Goal: Task Accomplishment & Management: Manage account settings

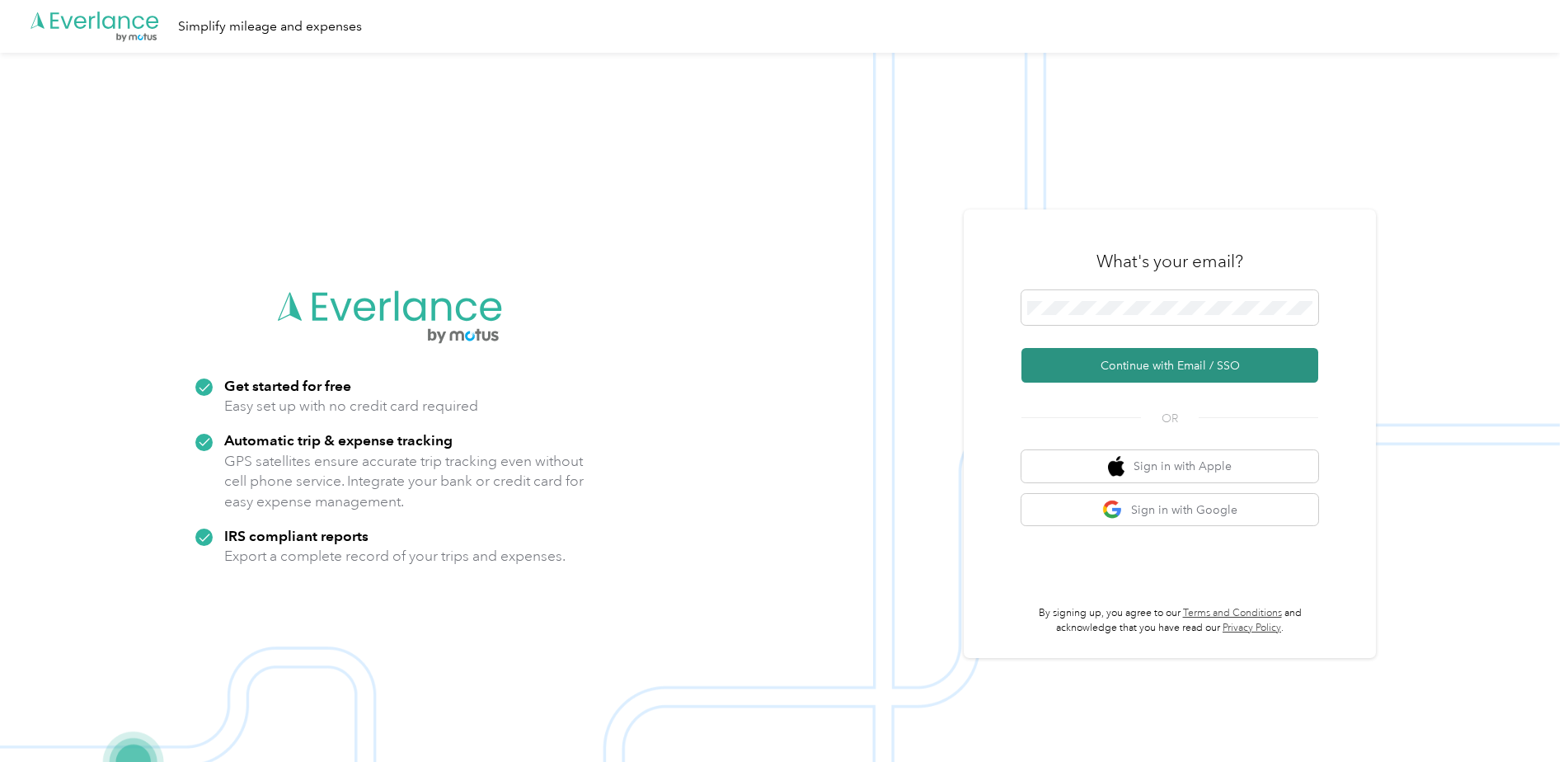
click at [1183, 372] on button "Continue with Email / SSO" at bounding box center [1170, 365] width 297 height 35
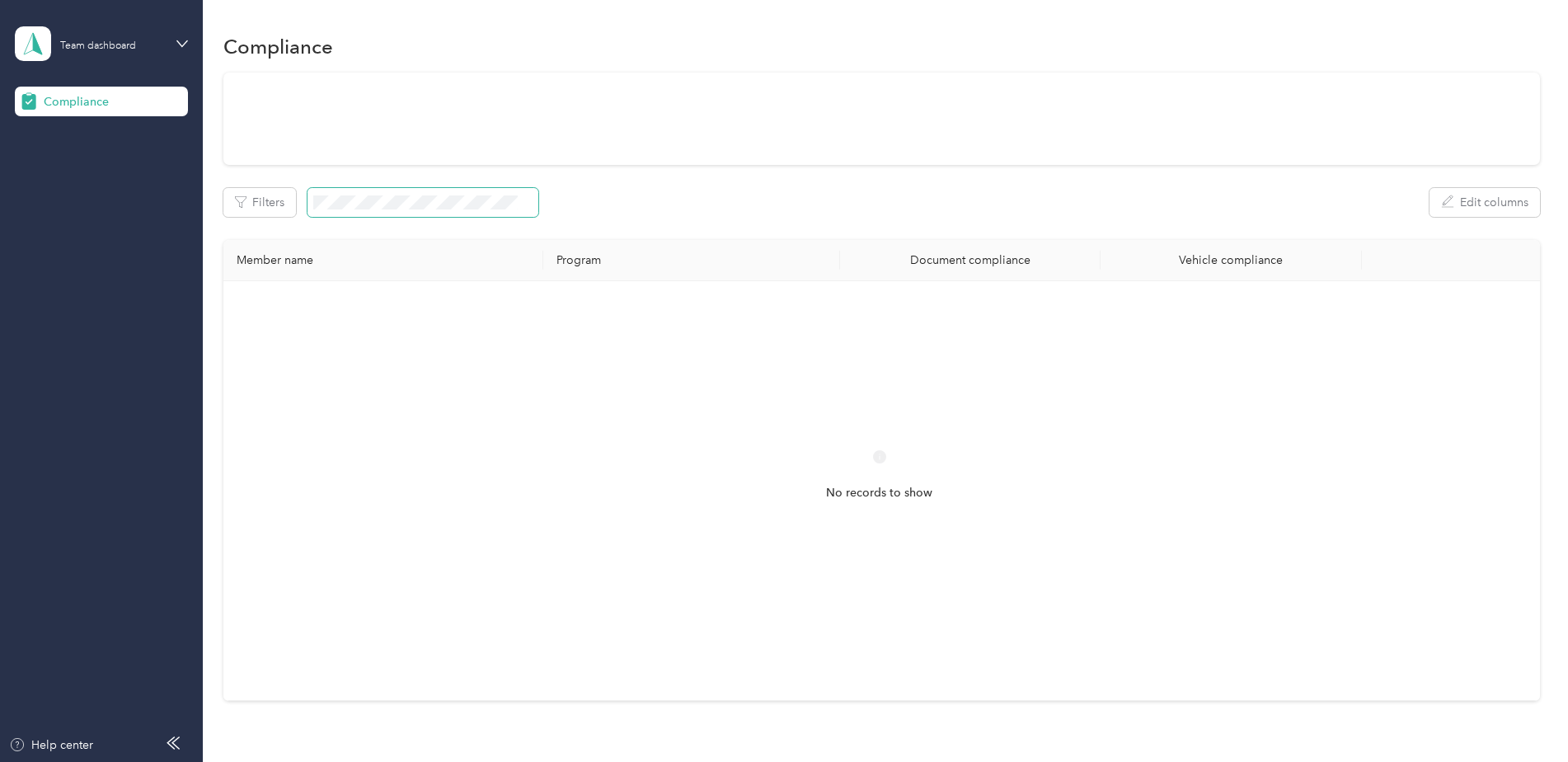
click at [384, 210] on span at bounding box center [423, 203] width 231 height 29
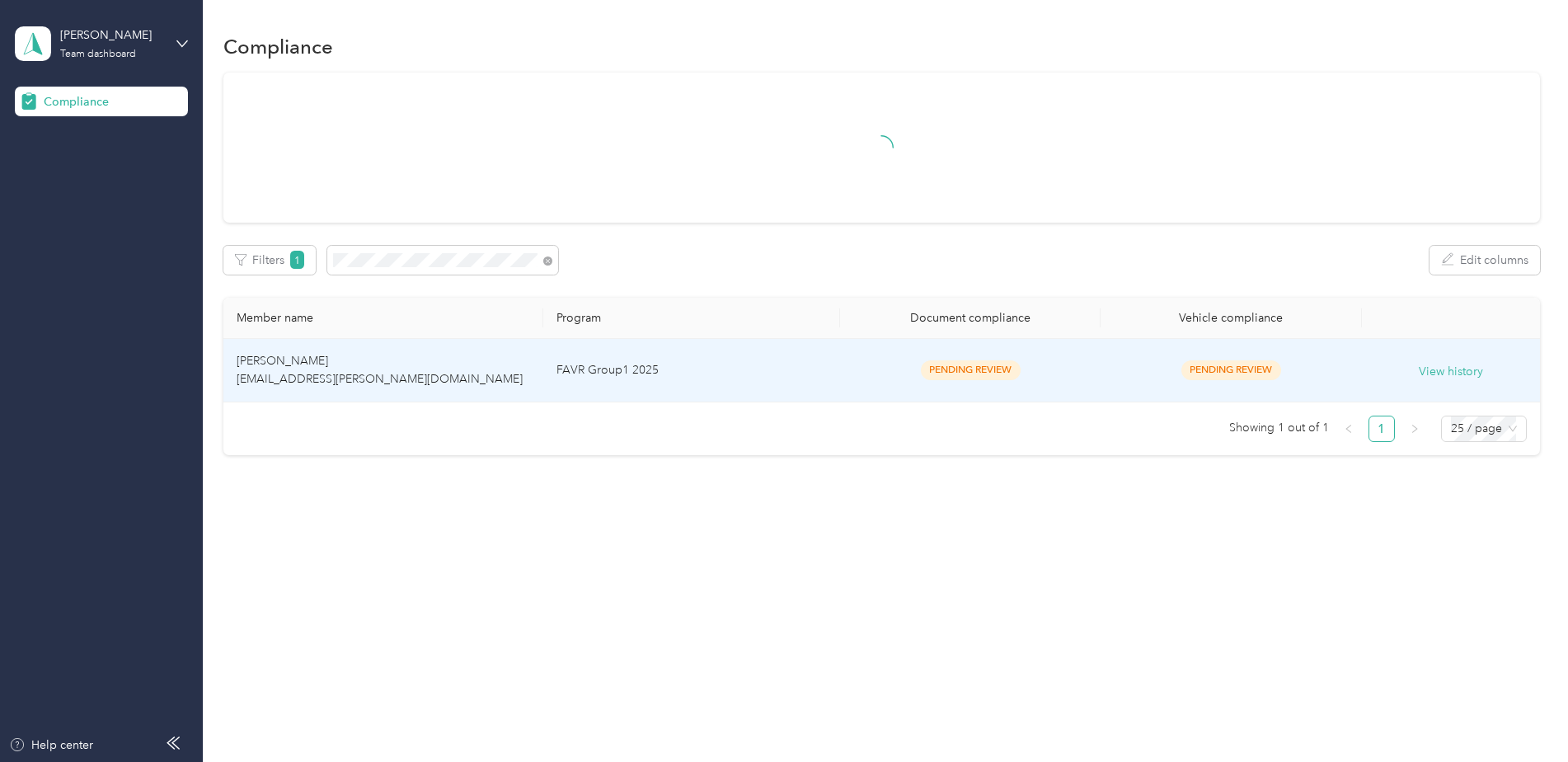
click at [730, 380] on td "FAVR Group1 2025" at bounding box center [692, 370] width 297 height 64
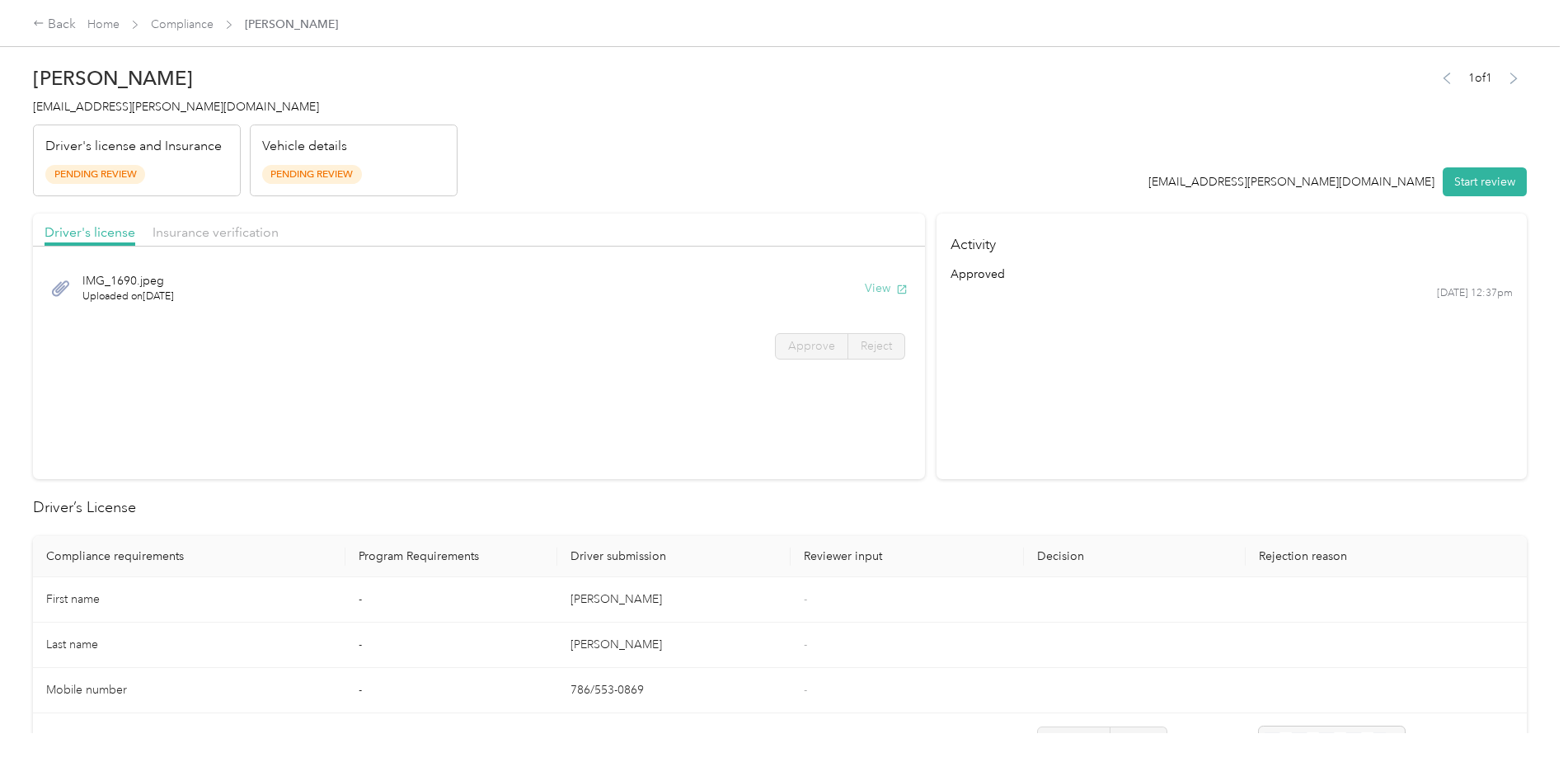
click at [878, 291] on button "View" at bounding box center [886, 288] width 43 height 17
click at [251, 238] on span "Insurance verification" at bounding box center [216, 232] width 126 height 15
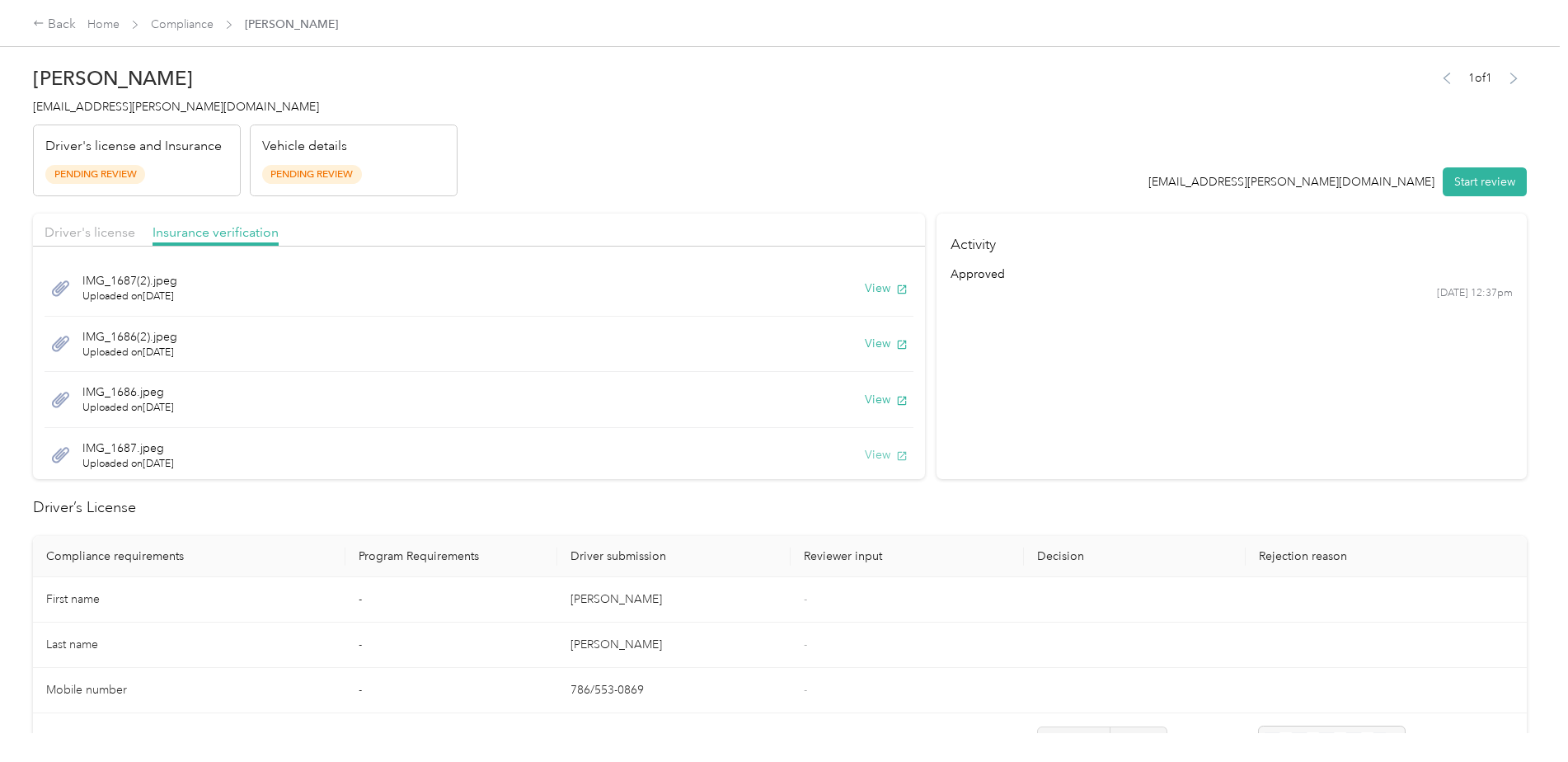
click at [865, 451] on button "View" at bounding box center [886, 455] width 43 height 17
click at [865, 403] on button "View" at bounding box center [886, 399] width 43 height 17
click at [865, 339] on button "View" at bounding box center [886, 343] width 43 height 17
click at [871, 290] on button "View" at bounding box center [886, 288] width 43 height 17
click at [865, 345] on button "View" at bounding box center [886, 343] width 43 height 17
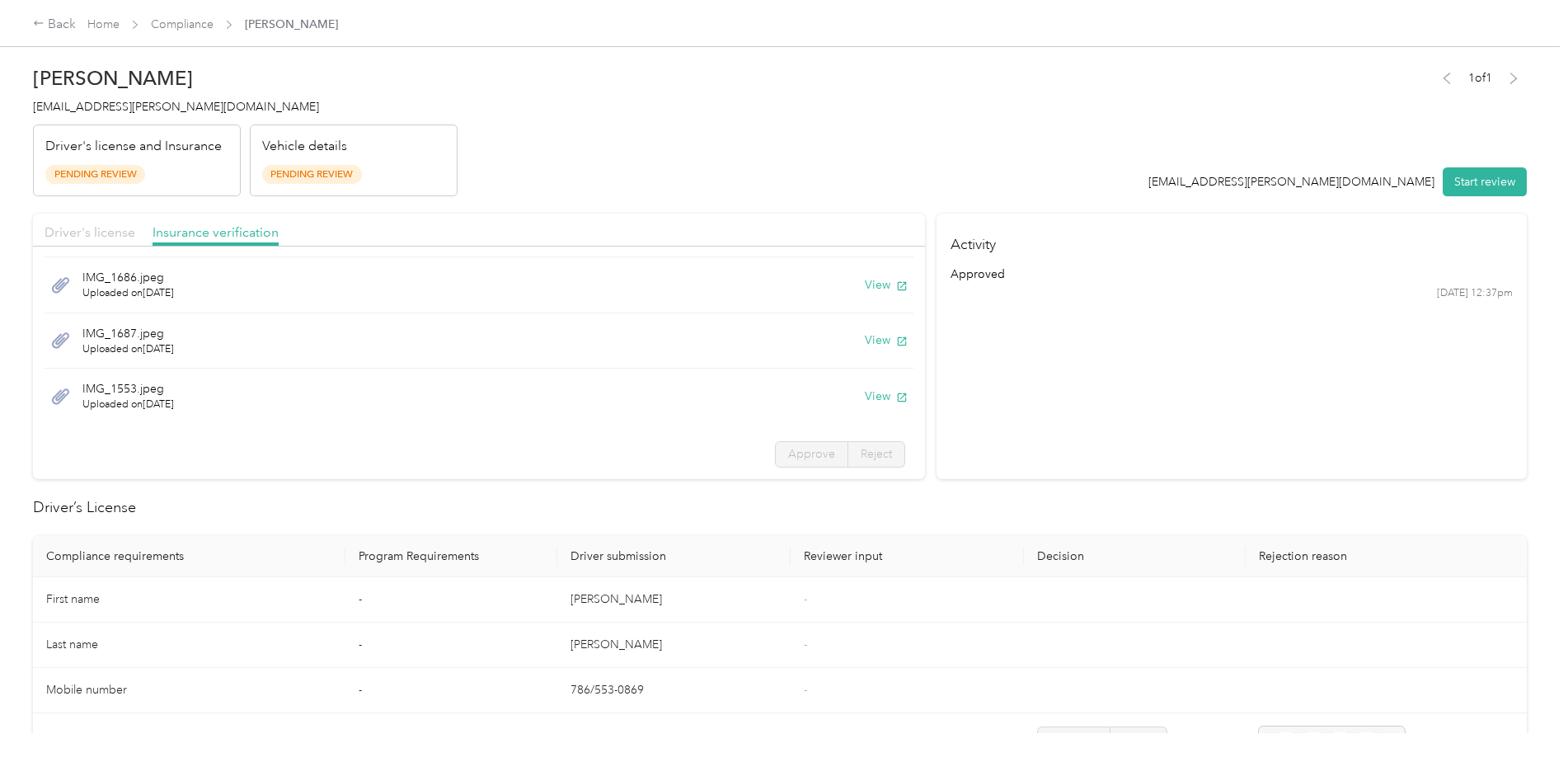
click at [85, 234] on span "Driver's license" at bounding box center [89, 232] width 91 height 15
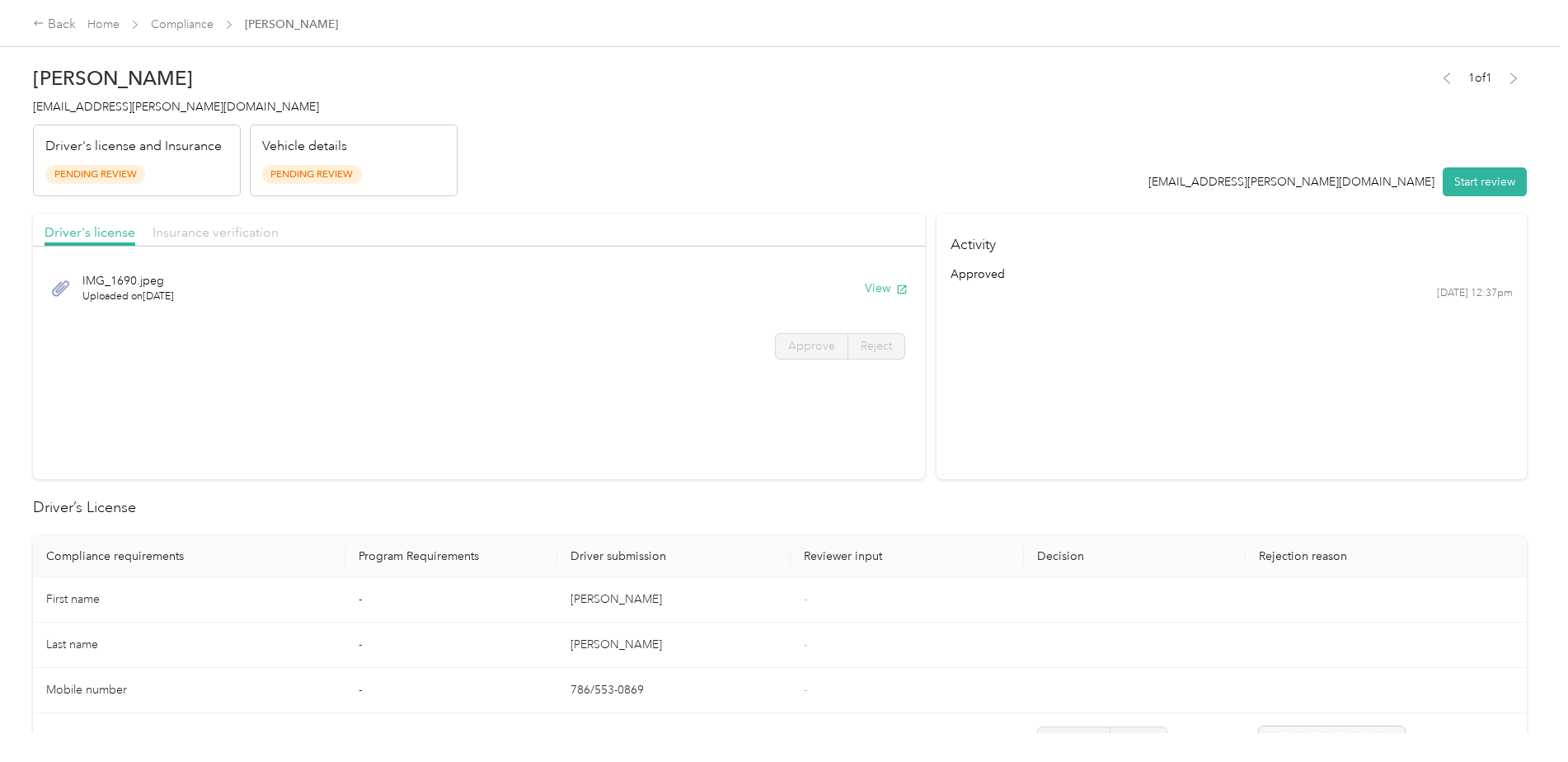
click at [187, 238] on span "Insurance verification" at bounding box center [216, 232] width 126 height 15
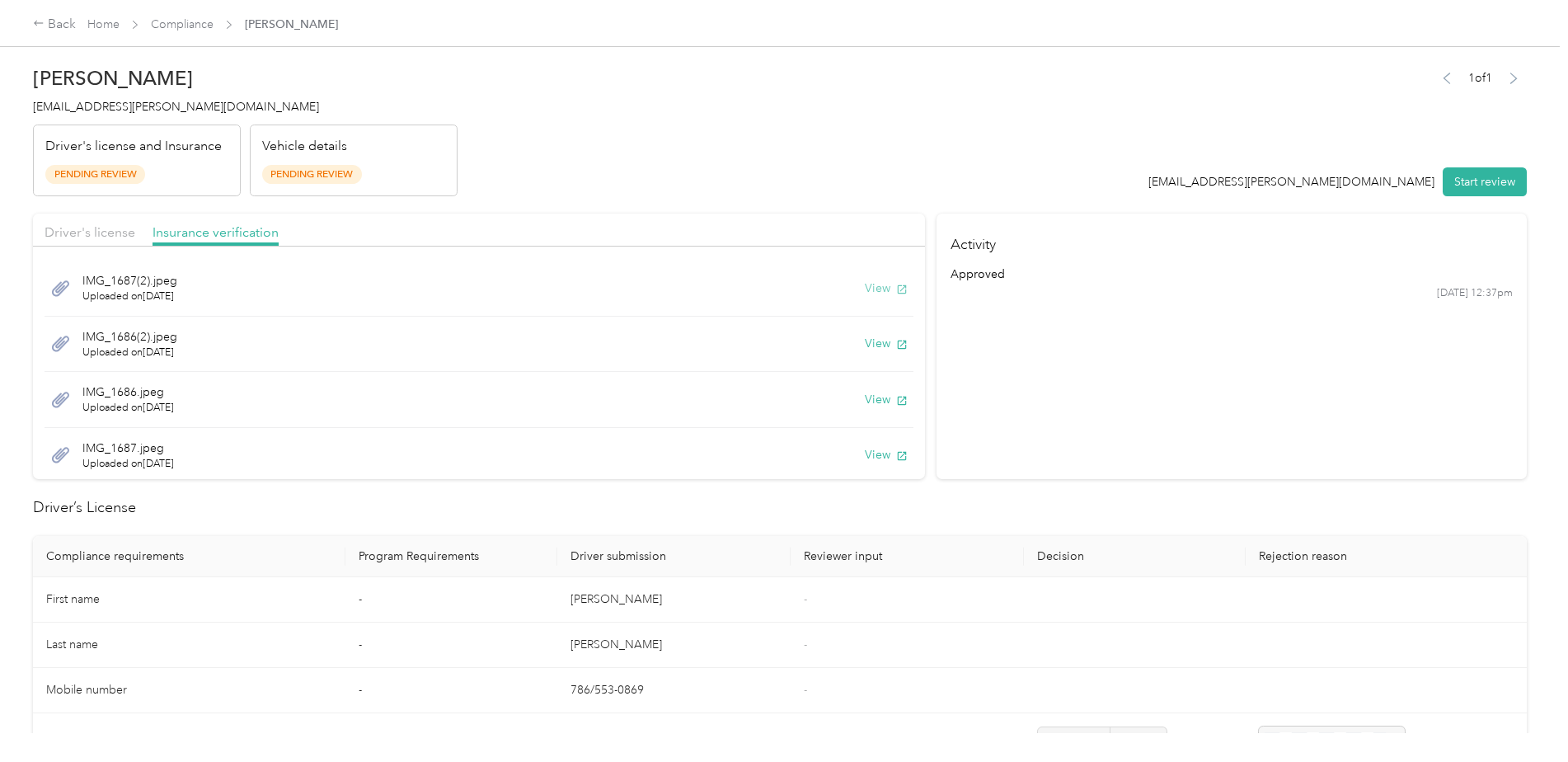
click at [865, 287] on button "View" at bounding box center [886, 288] width 43 height 17
click at [605, 356] on div "IMG_1686(2).jpeg Uploaded on [DATE] View" at bounding box center [479, 345] width 869 height 56
click at [249, 348] on div "IMG_1686(2).jpeg Uploaded on [DATE] View" at bounding box center [479, 345] width 869 height 56
click at [896, 350] on icon "button" at bounding box center [902, 345] width 12 height 12
click at [865, 395] on button "View" at bounding box center [886, 399] width 43 height 17
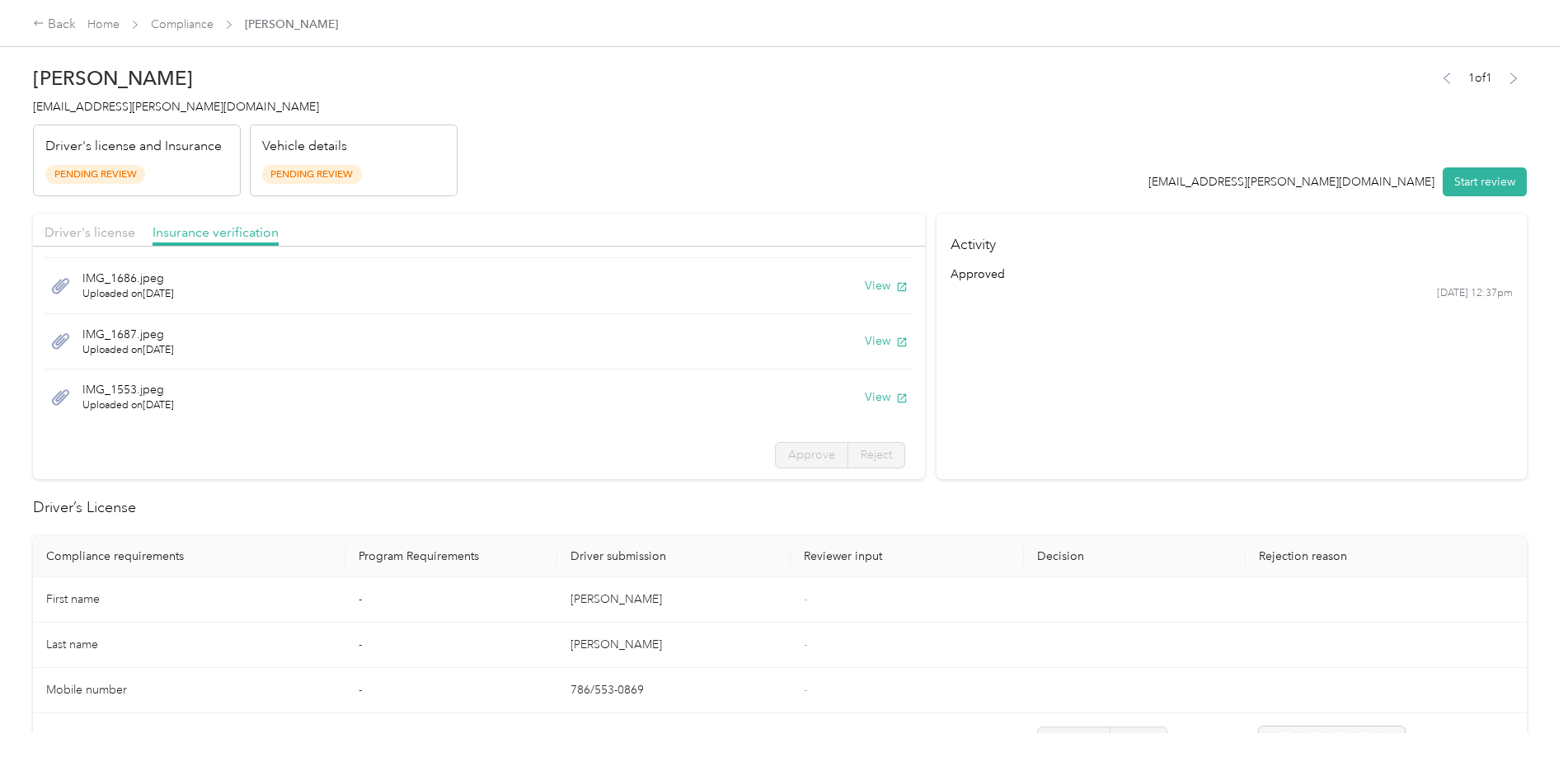
scroll to position [115, 0]
click at [865, 341] on button "View" at bounding box center [886, 340] width 43 height 17
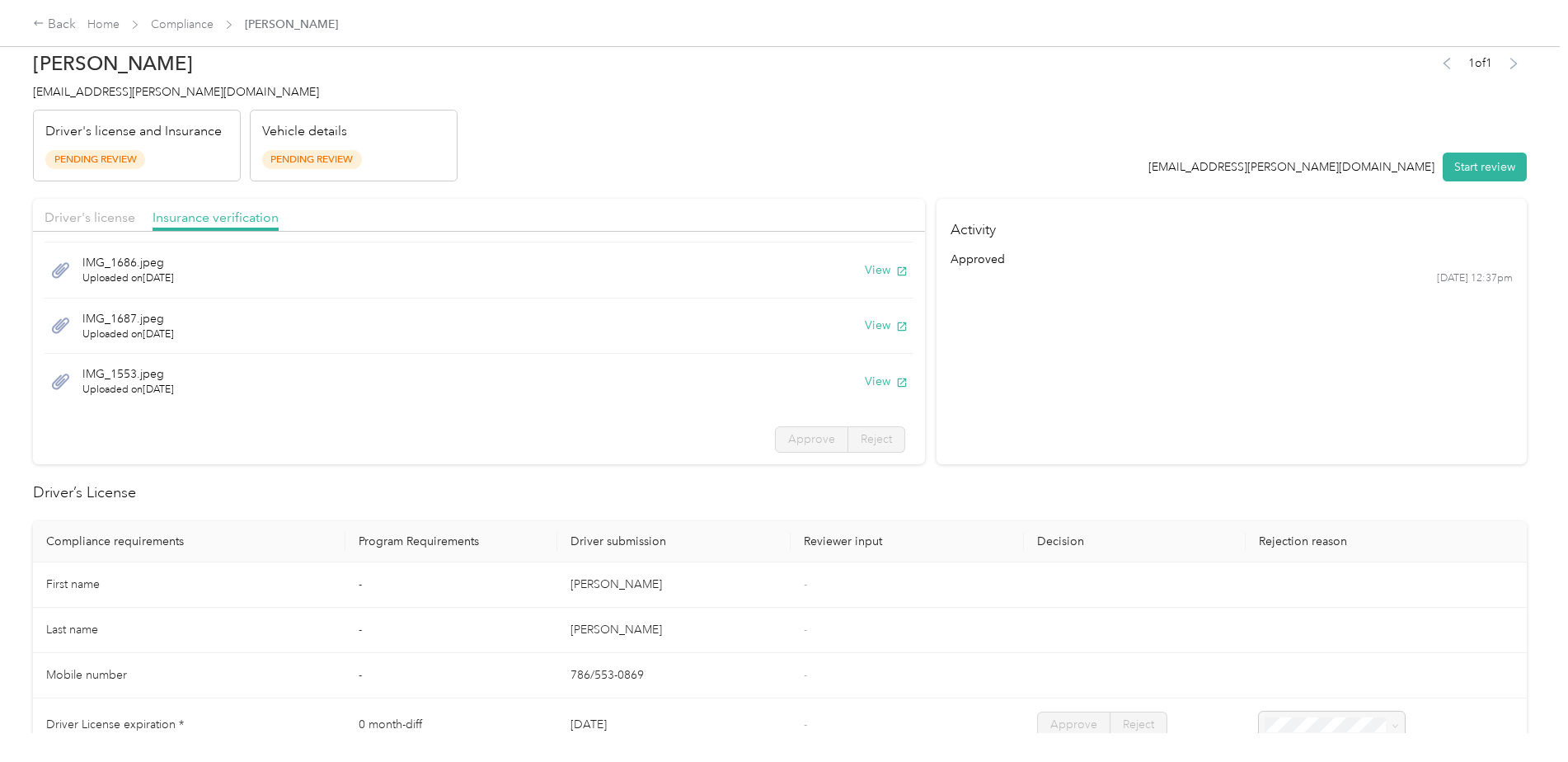
scroll to position [0, 0]
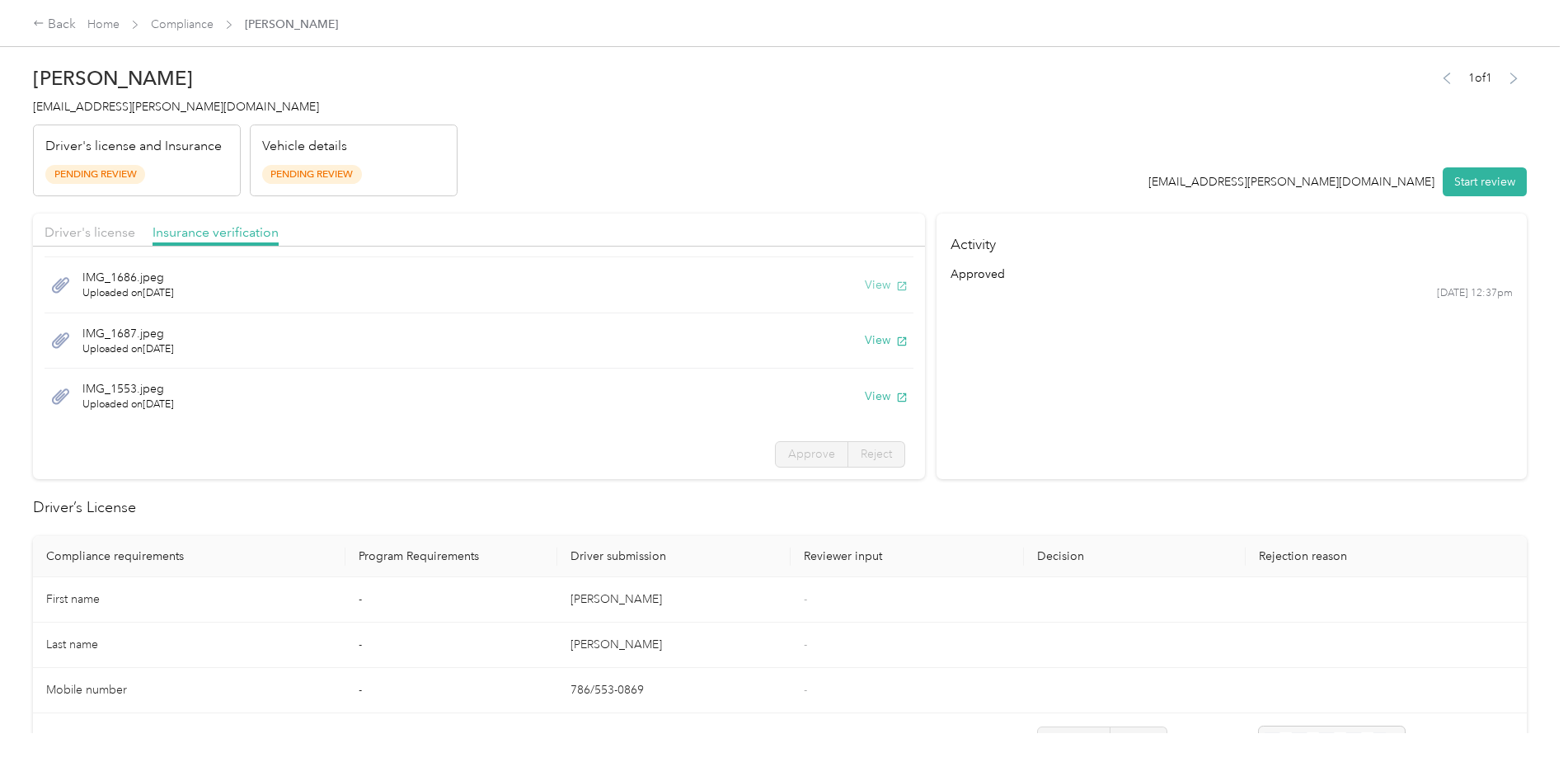
click at [873, 284] on button "View" at bounding box center [886, 284] width 43 height 17
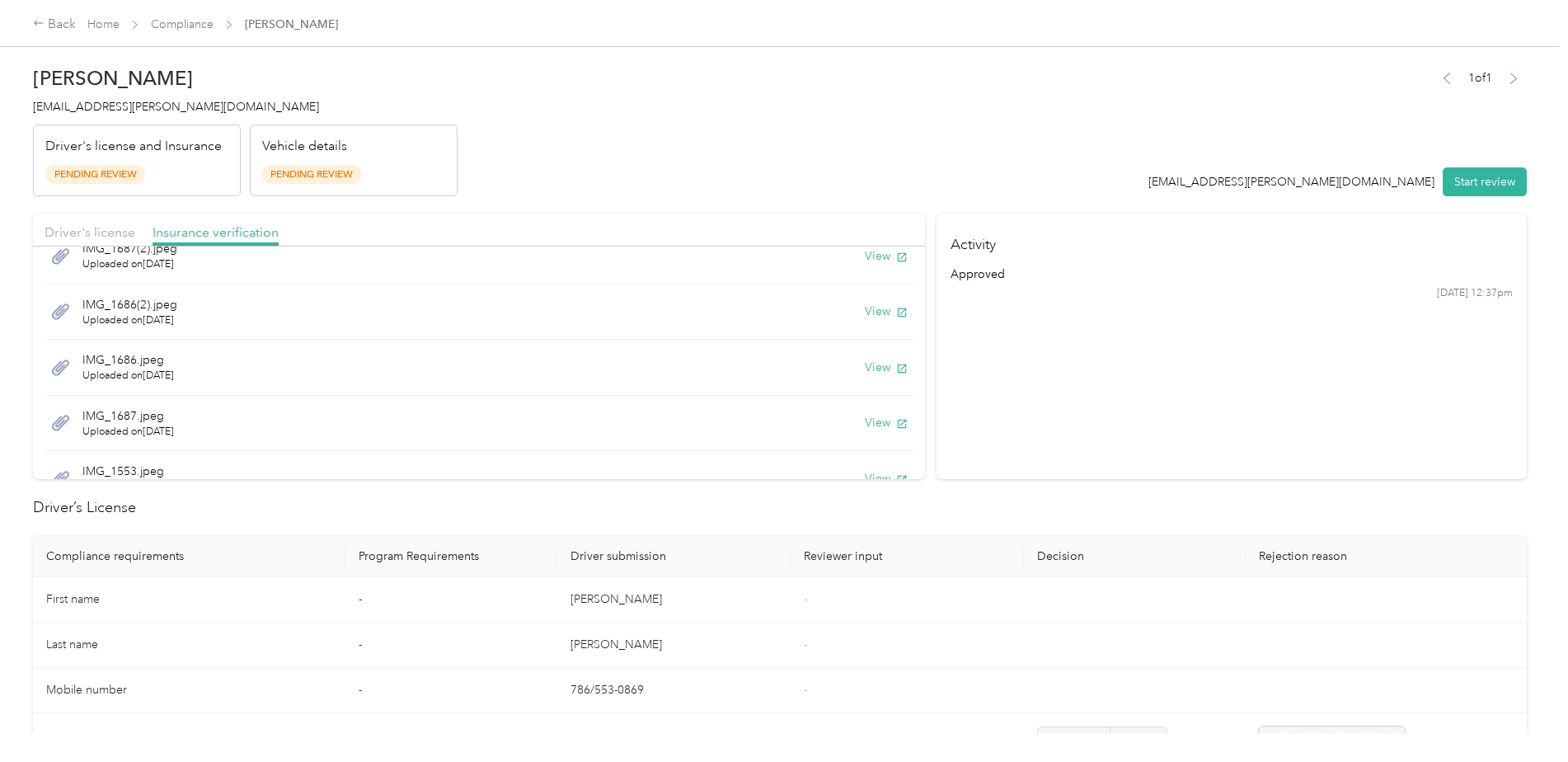
click at [848, 312] on div "IMG_1686(2).jpeg Uploaded on [DATE] View" at bounding box center [479, 312] width 869 height 56
click at [865, 312] on button "View" at bounding box center [886, 311] width 43 height 17
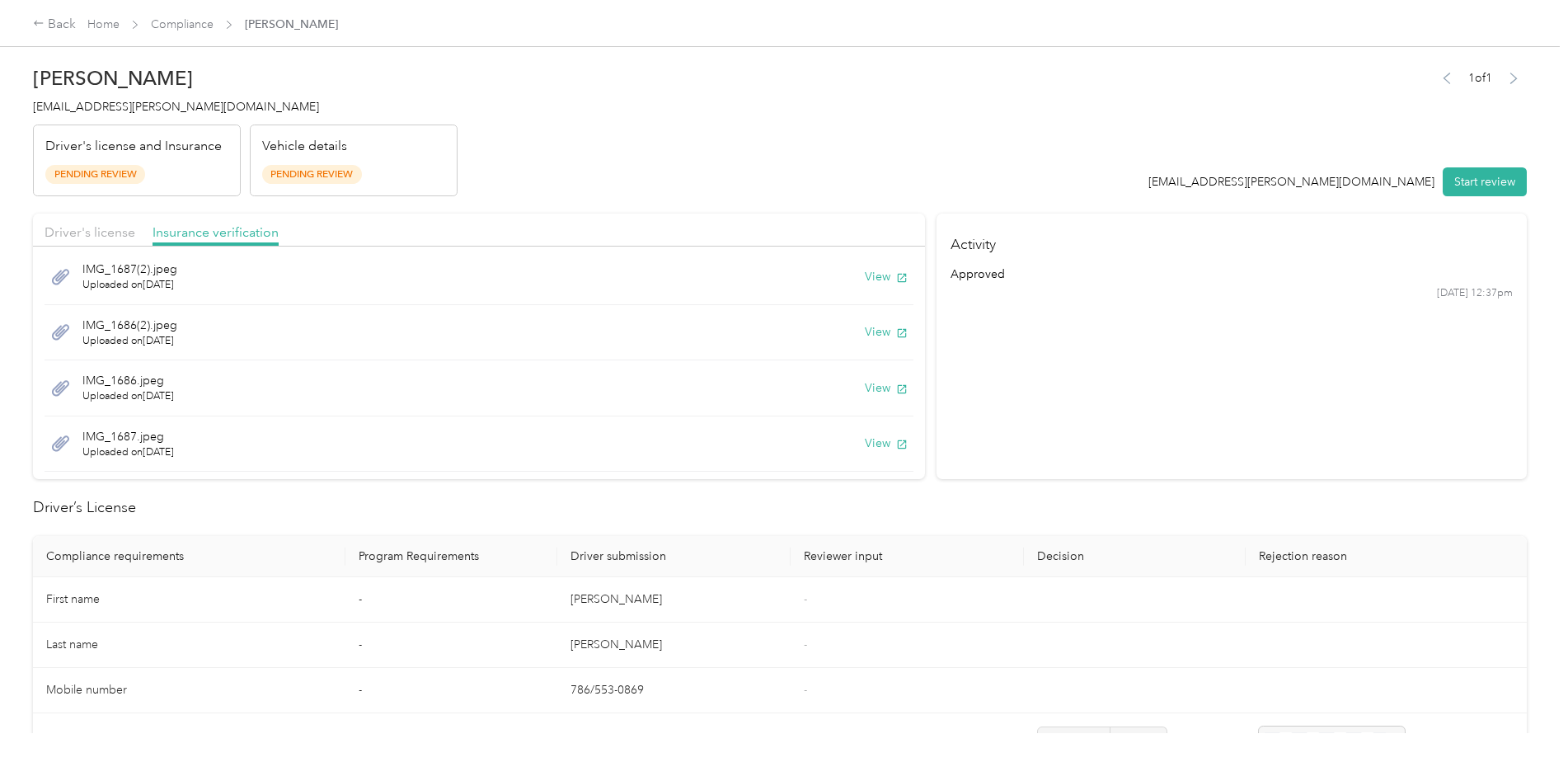
scroll to position [0, 0]
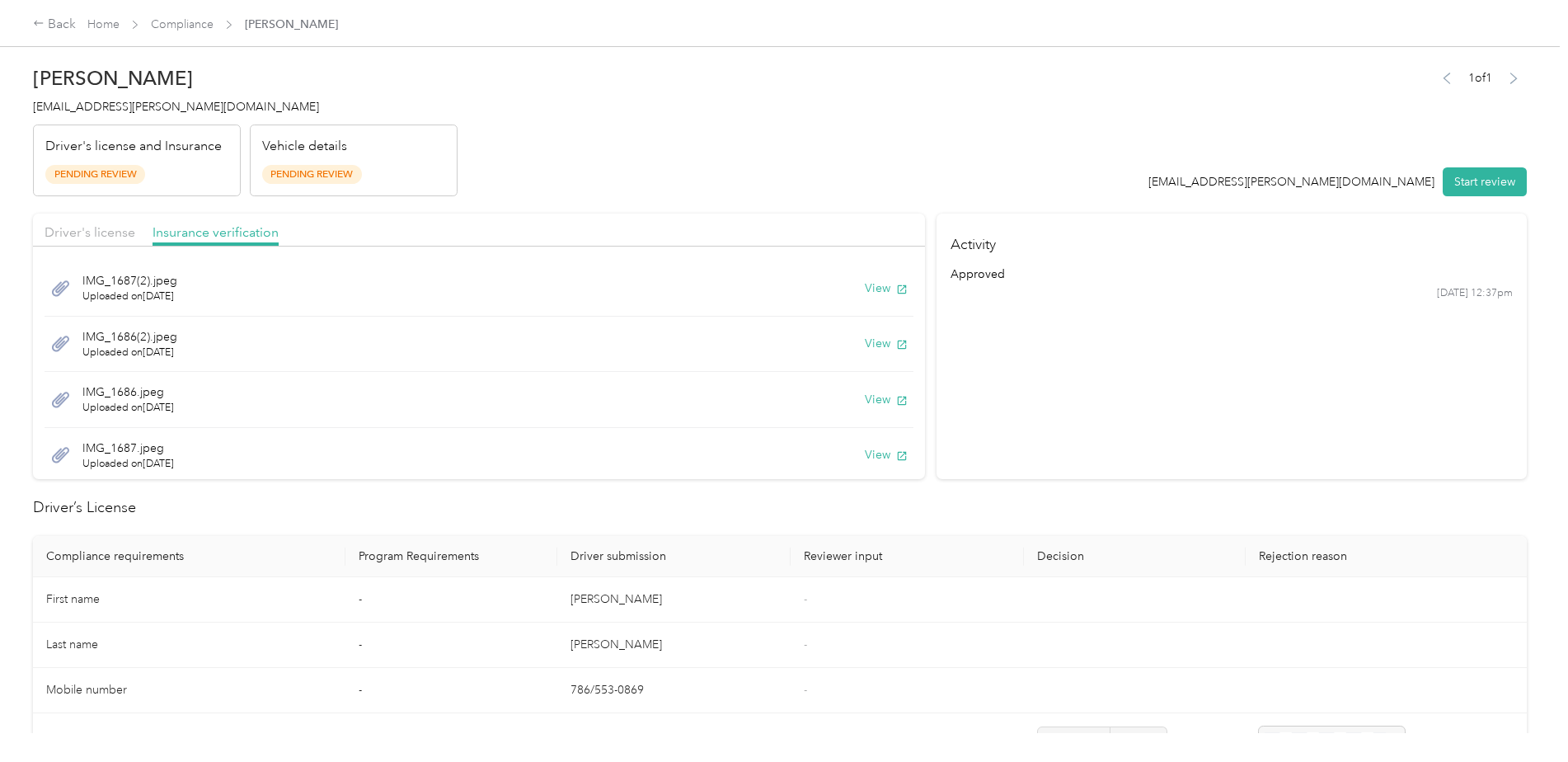
click at [882, 276] on div "IMG_1687(2).jpeg Uploaded on [DATE] View" at bounding box center [479, 289] width 869 height 56
click at [877, 285] on button "View" at bounding box center [886, 288] width 43 height 17
click at [865, 340] on button "View" at bounding box center [886, 343] width 43 height 17
click at [870, 394] on button "View" at bounding box center [886, 399] width 43 height 17
click at [865, 404] on button "View" at bounding box center [886, 399] width 43 height 17
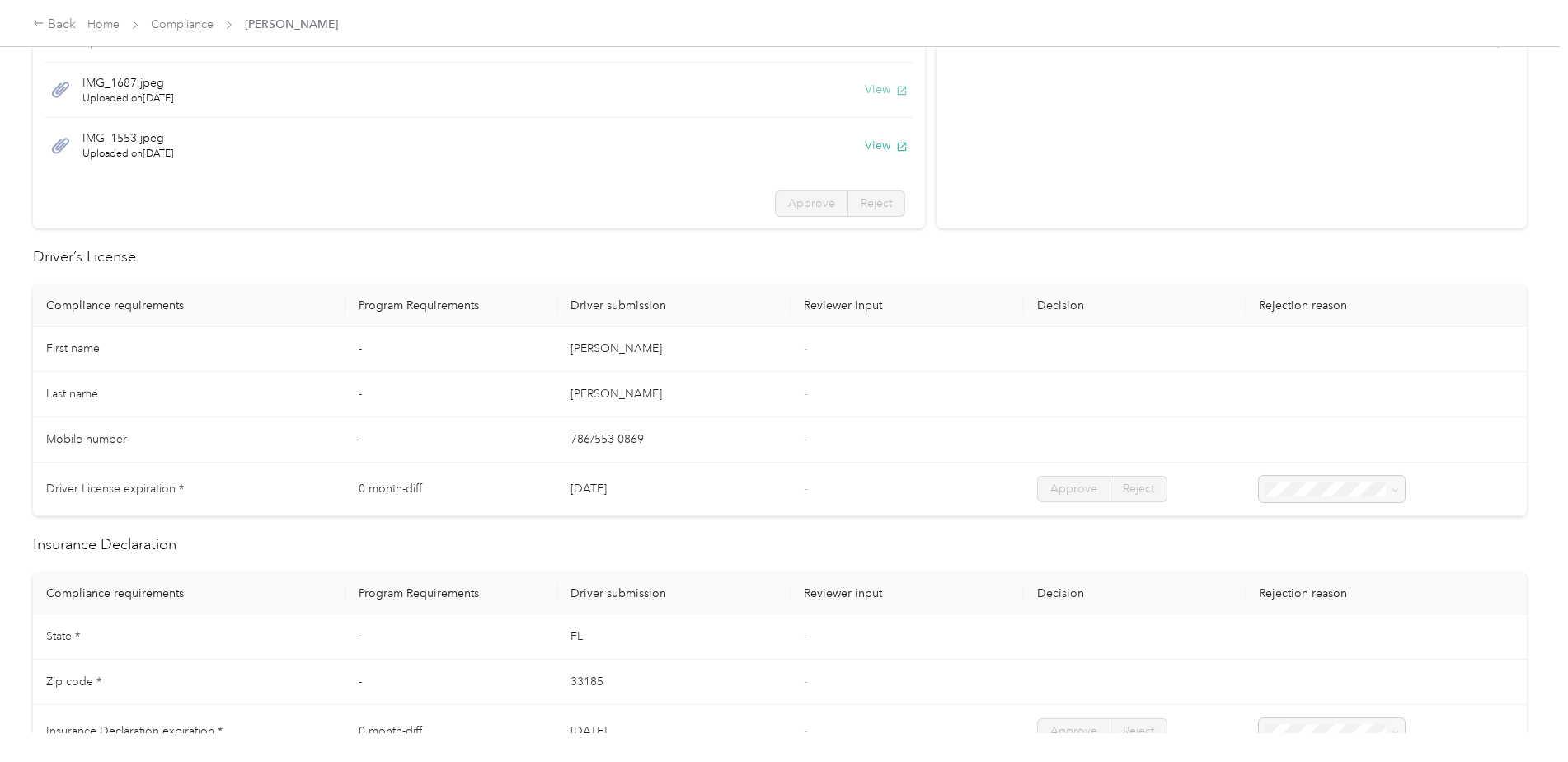
scroll to position [165, 0]
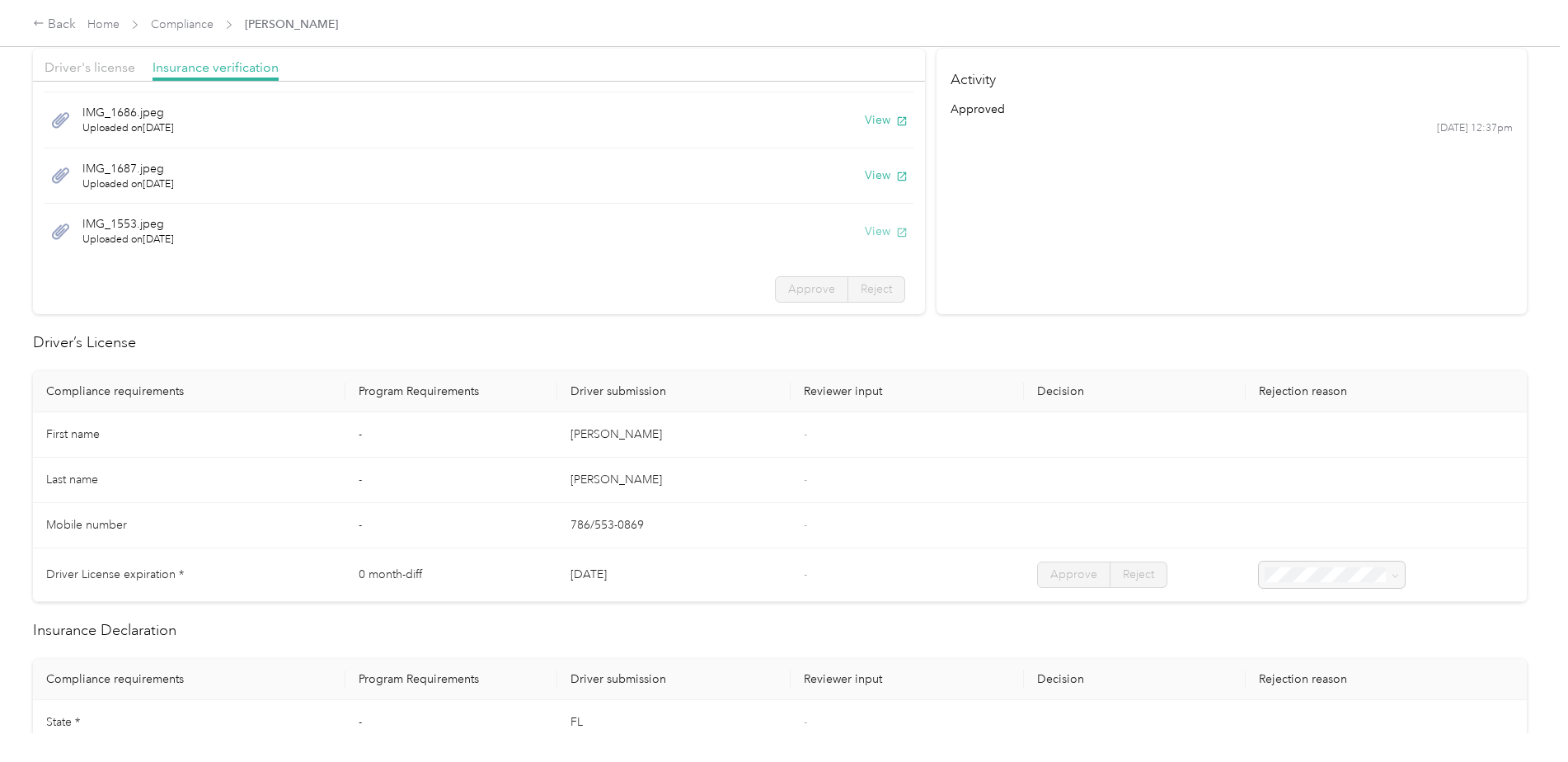
click at [865, 227] on button "View" at bounding box center [886, 231] width 43 height 17
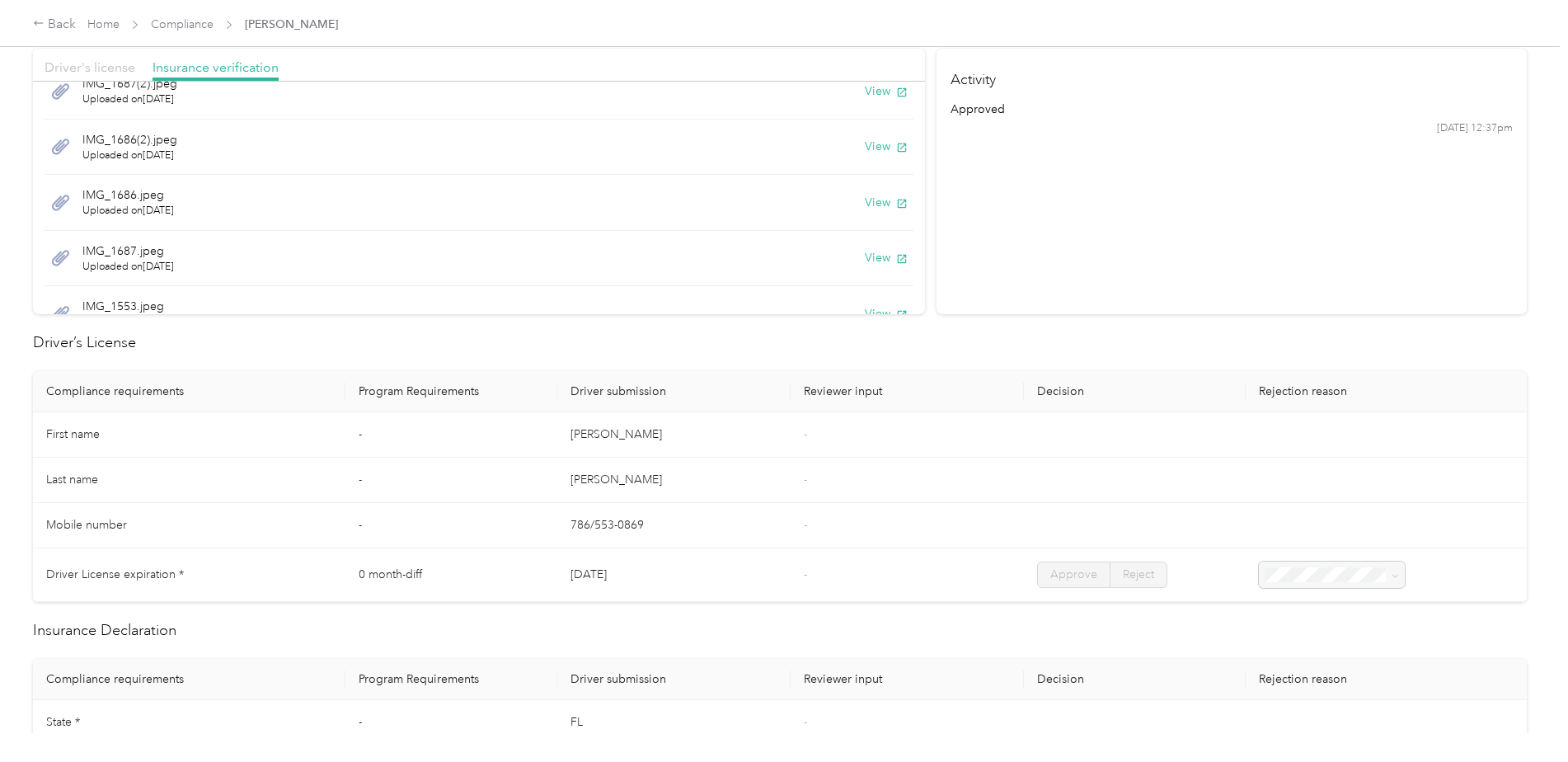
click at [75, 64] on span "Driver's license" at bounding box center [89, 67] width 91 height 15
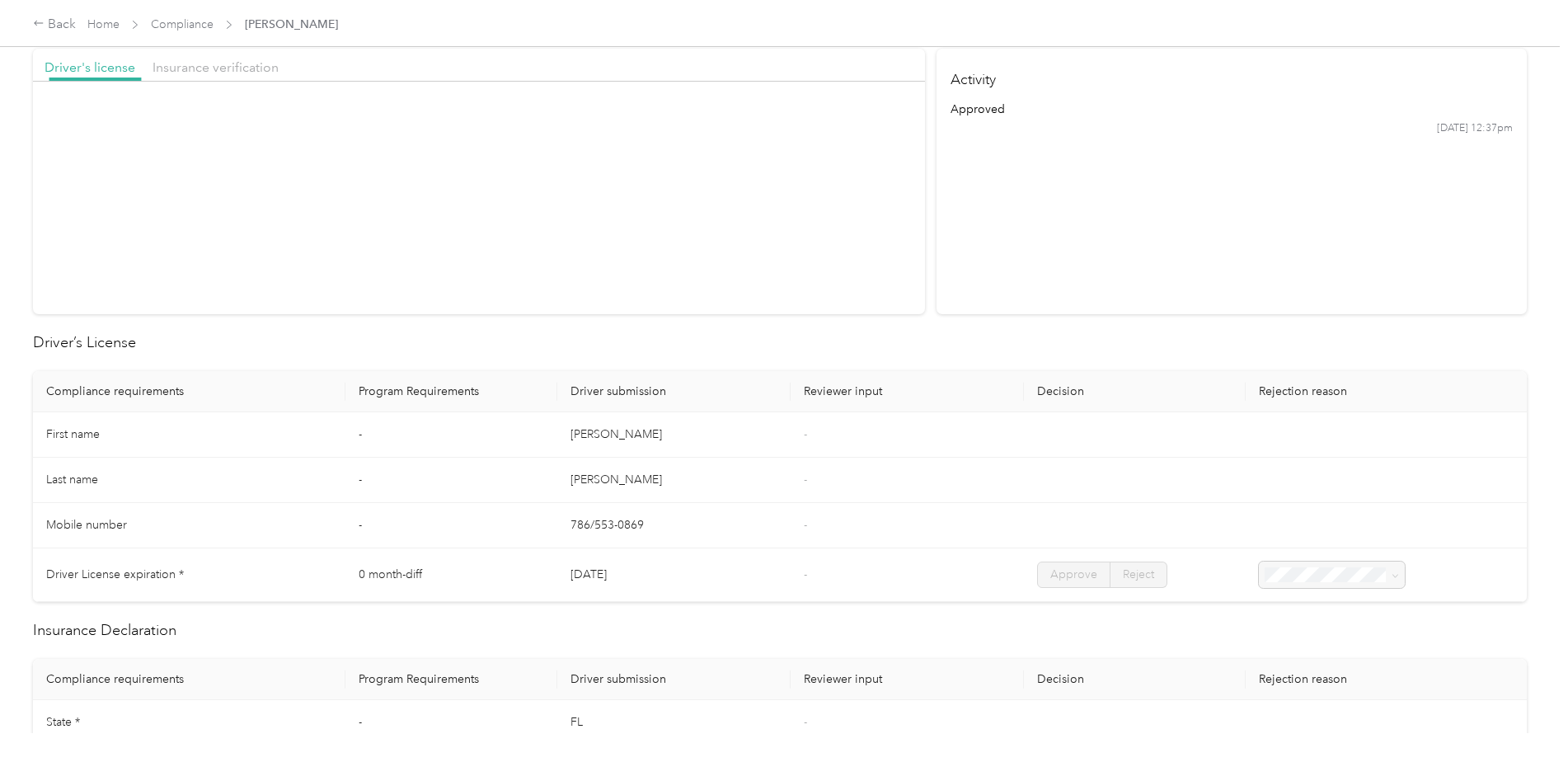
scroll to position [0, 0]
click at [182, 68] on span "Insurance verification" at bounding box center [216, 67] width 126 height 15
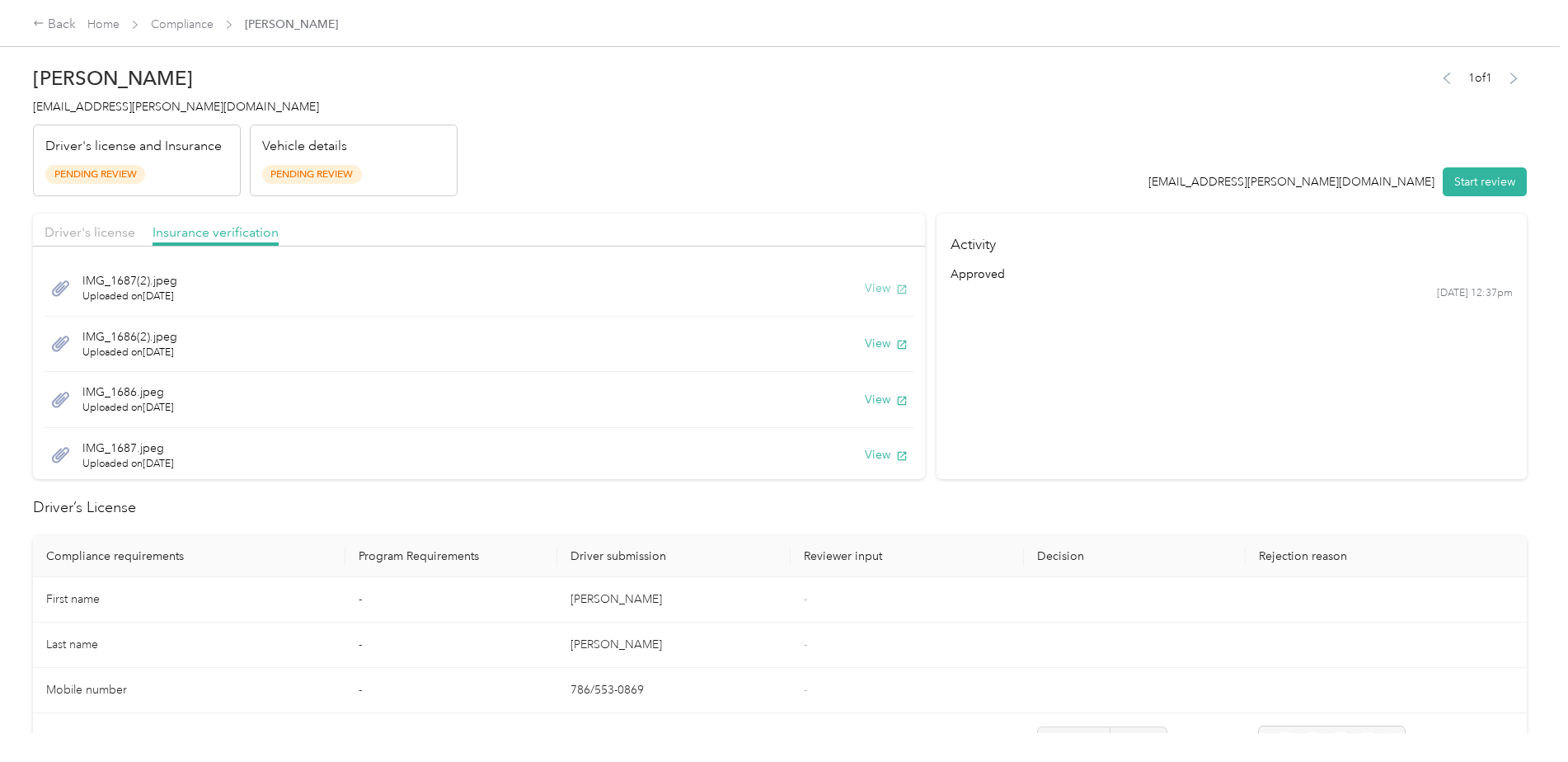
click at [865, 286] on button "View" at bounding box center [886, 288] width 43 height 17
click at [865, 337] on button "View" at bounding box center [886, 343] width 43 height 17
click at [865, 394] on button "View" at bounding box center [886, 399] width 43 height 17
click at [66, 21] on div "Back" at bounding box center [54, 24] width 43 height 20
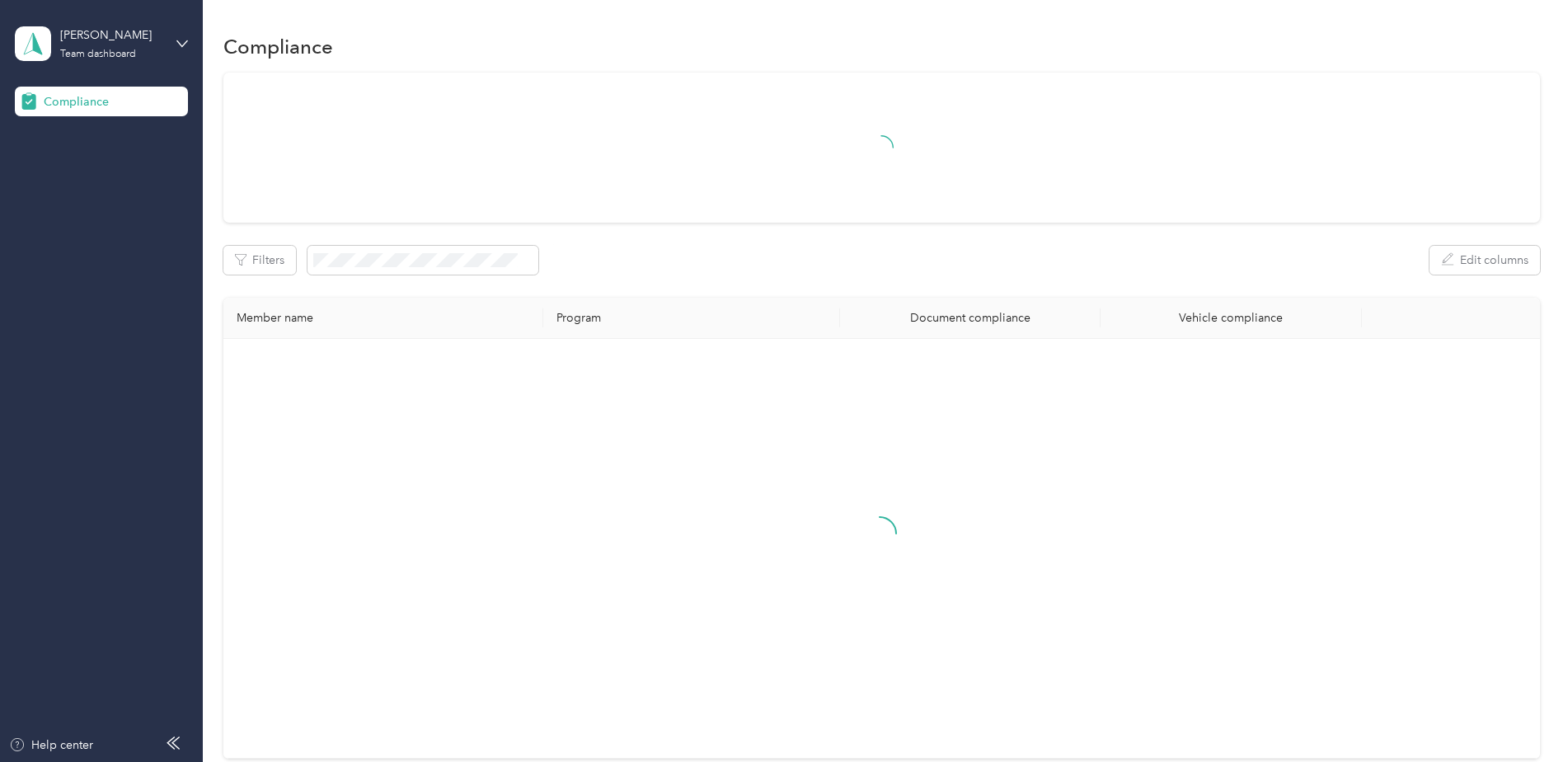
click at [183, 54] on div "[PERSON_NAME] Team dashboard" at bounding box center [101, 43] width 173 height 58
click at [106, 182] on div "You’re signed in as [EMAIL_ADDRESS][PERSON_NAME][DOMAIN_NAME] Team dashboard Lo…" at bounding box center [234, 134] width 440 height 131
click at [181, 44] on icon at bounding box center [182, 43] width 10 height 6
click at [115, 169] on div "Log out" at bounding box center [235, 170] width 417 height 29
